Goal: Task Accomplishment & Management: Manage account settings

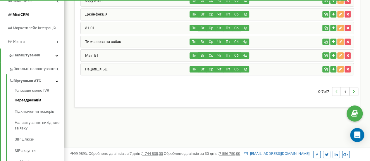
scroll to position [89, 0]
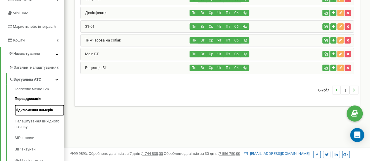
click at [30, 106] on link "Підключення номерів" at bounding box center [40, 110] width 50 height 11
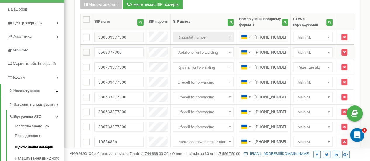
scroll to position [50, 0]
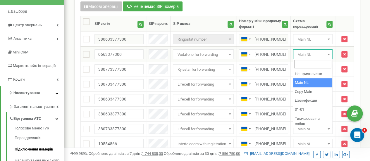
click at [329, 54] on b at bounding box center [328, 54] width 2 height 1
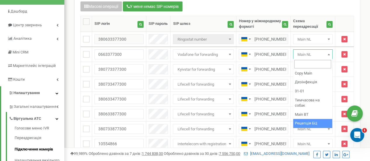
select select "261642"
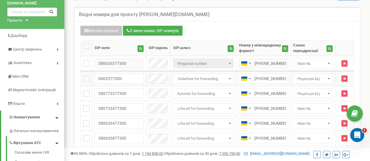
scroll to position [20, 0]
